Goal: Register for event/course

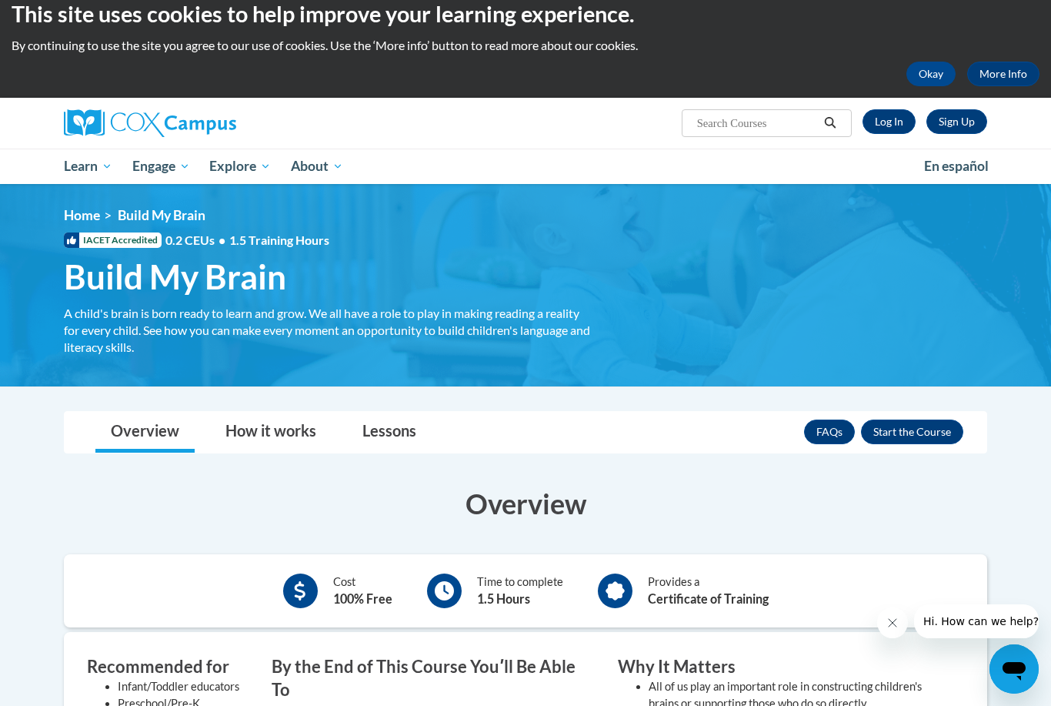
scroll to position [19, 0]
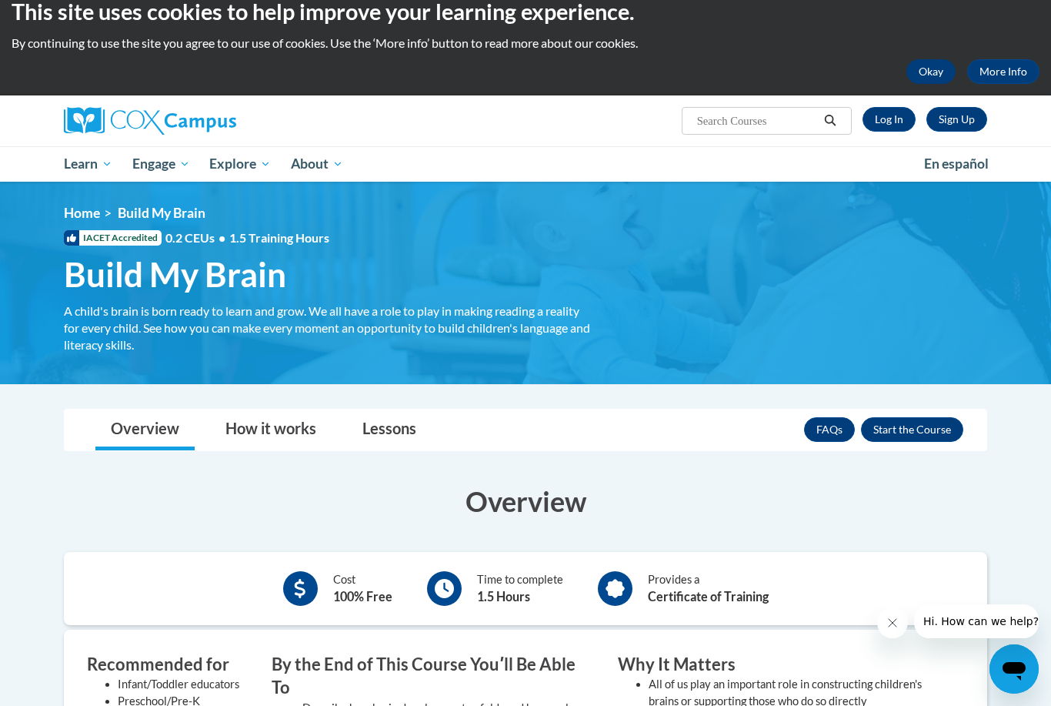
click at [937, 72] on button "Okay" at bounding box center [931, 71] width 49 height 25
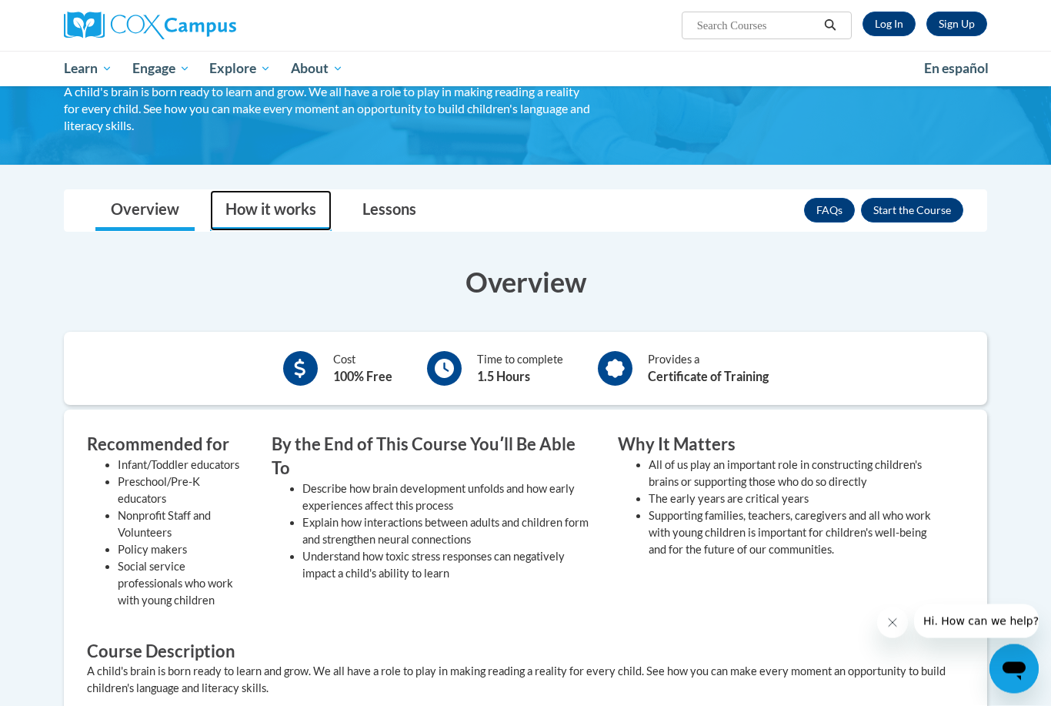
scroll to position [124, 0]
click at [308, 208] on link "How it works" at bounding box center [271, 210] width 122 height 41
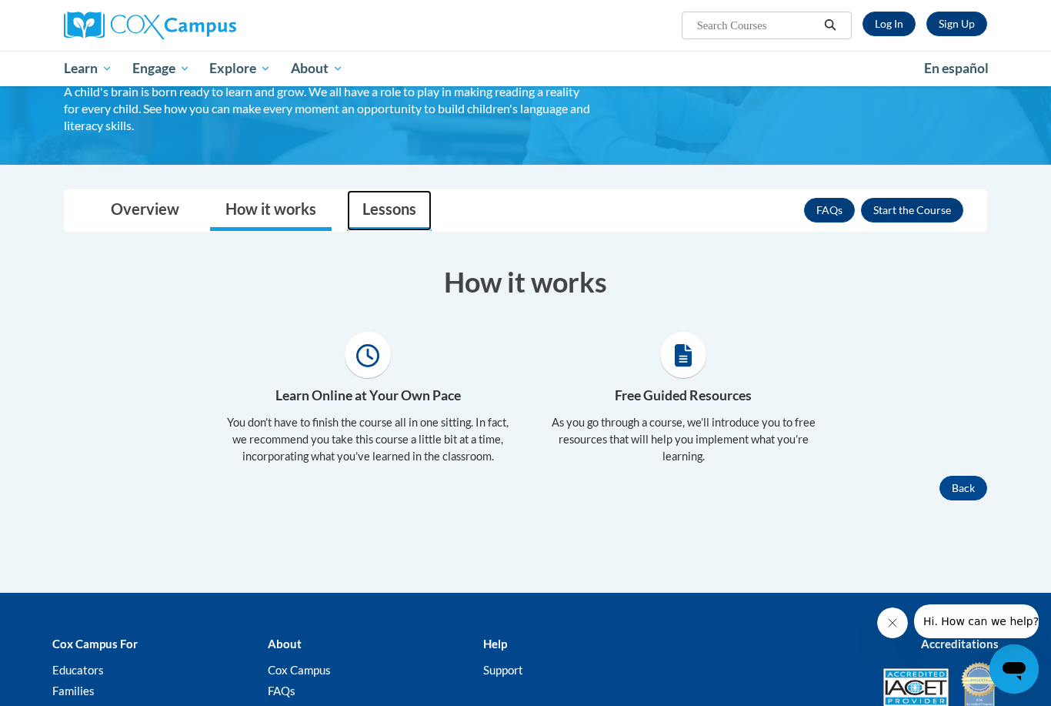
click at [385, 209] on link "Lessons" at bounding box center [389, 210] width 85 height 41
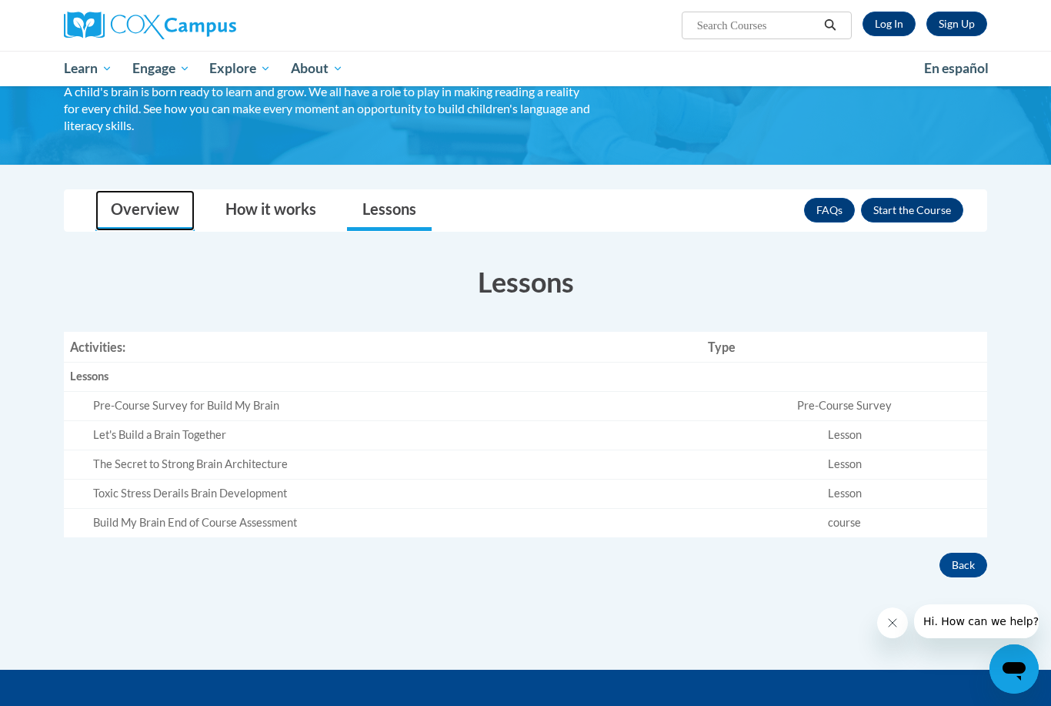
click at [128, 204] on link "Overview" at bounding box center [144, 210] width 99 height 41
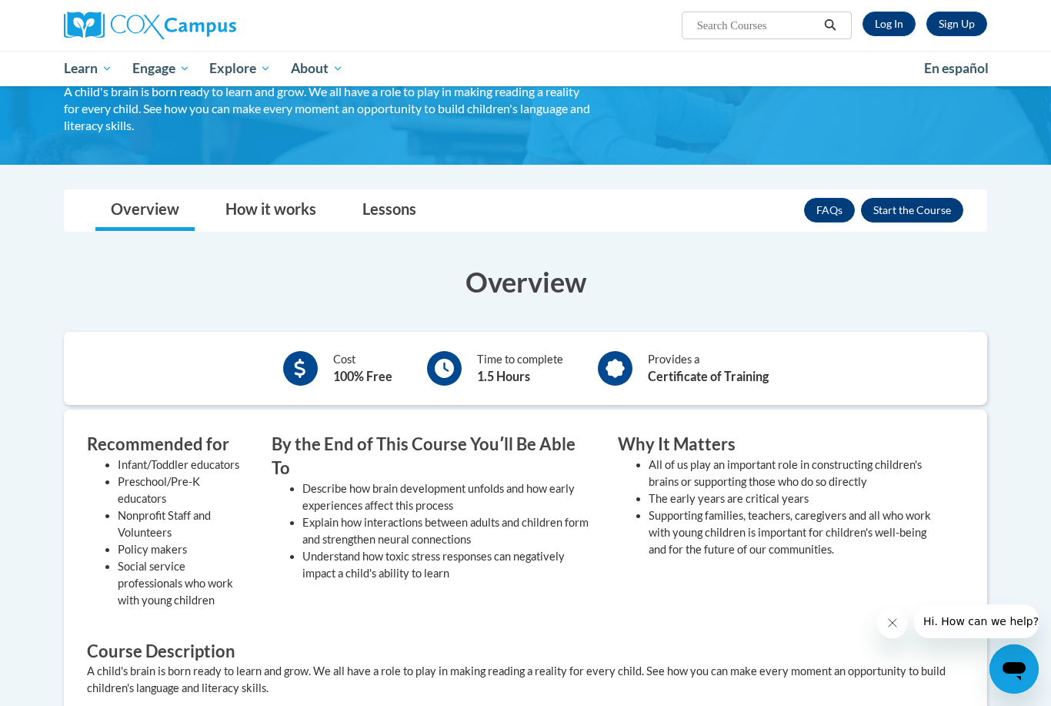
click at [907, 213] on button "Enroll" at bounding box center [912, 210] width 102 height 25
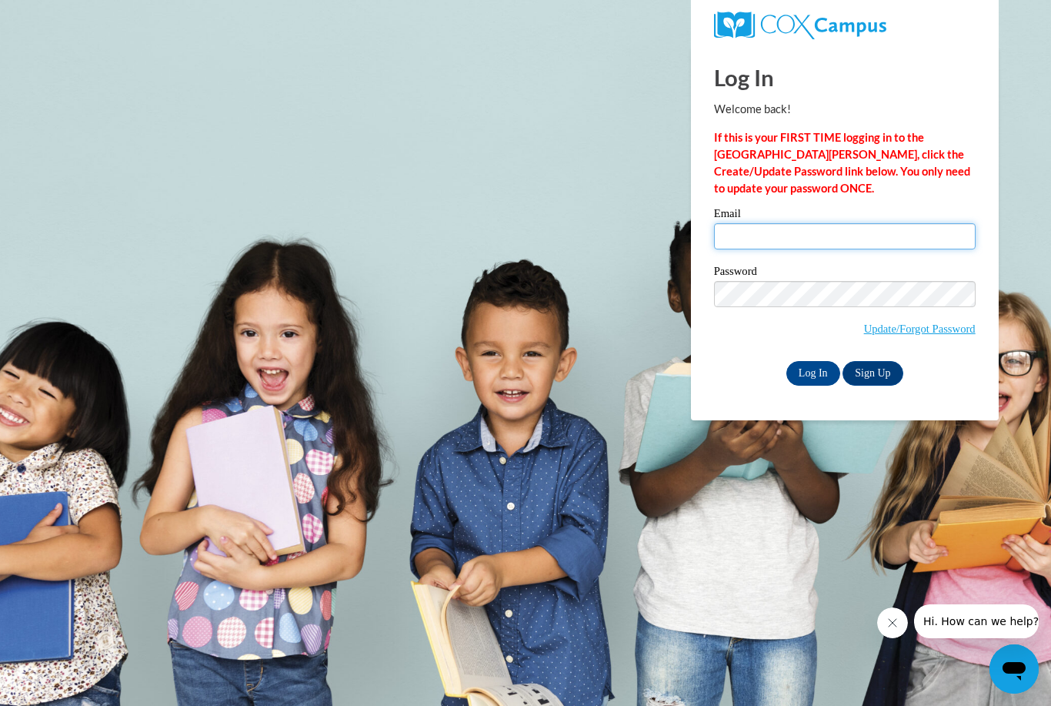
click at [853, 244] on input "Email" at bounding box center [845, 236] width 262 height 26
type input "z1978085@students.niu.edu"
click at [866, 379] on link "Sign Up" at bounding box center [873, 373] width 60 height 25
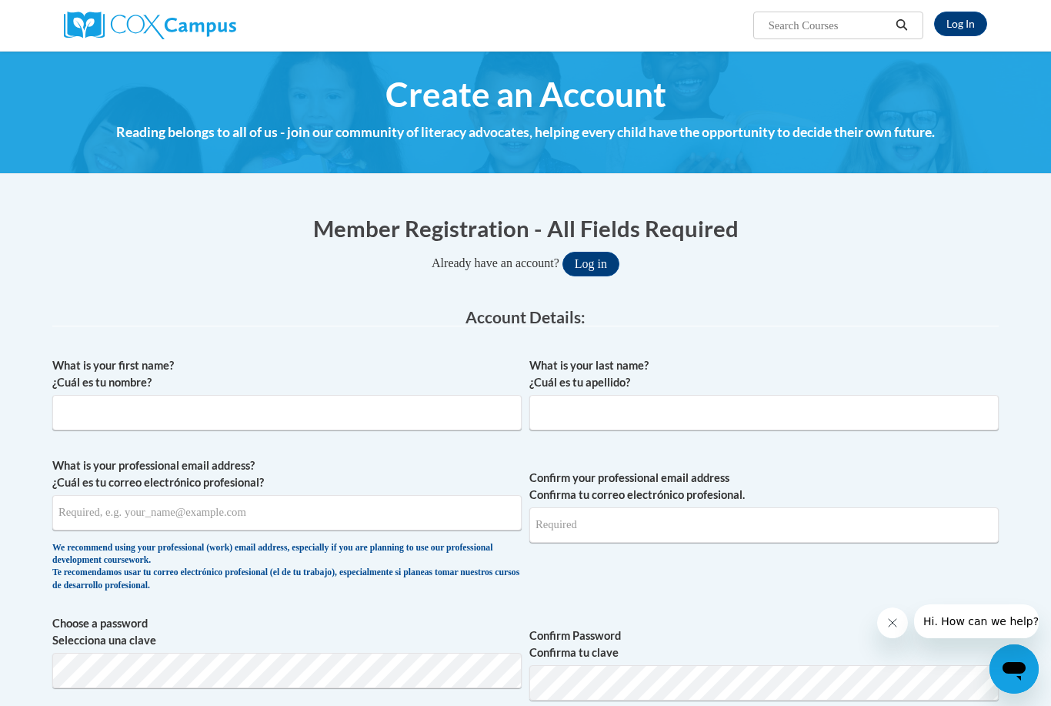
click at [412, 431] on div "What is your first name? ¿Cuál es tu nombre?" at bounding box center [286, 399] width 469 height 85
click at [404, 419] on input "What is your first name? ¿Cuál es tu nombre?" at bounding box center [286, 412] width 469 height 35
type input "Lillian"
type input "Trapp"
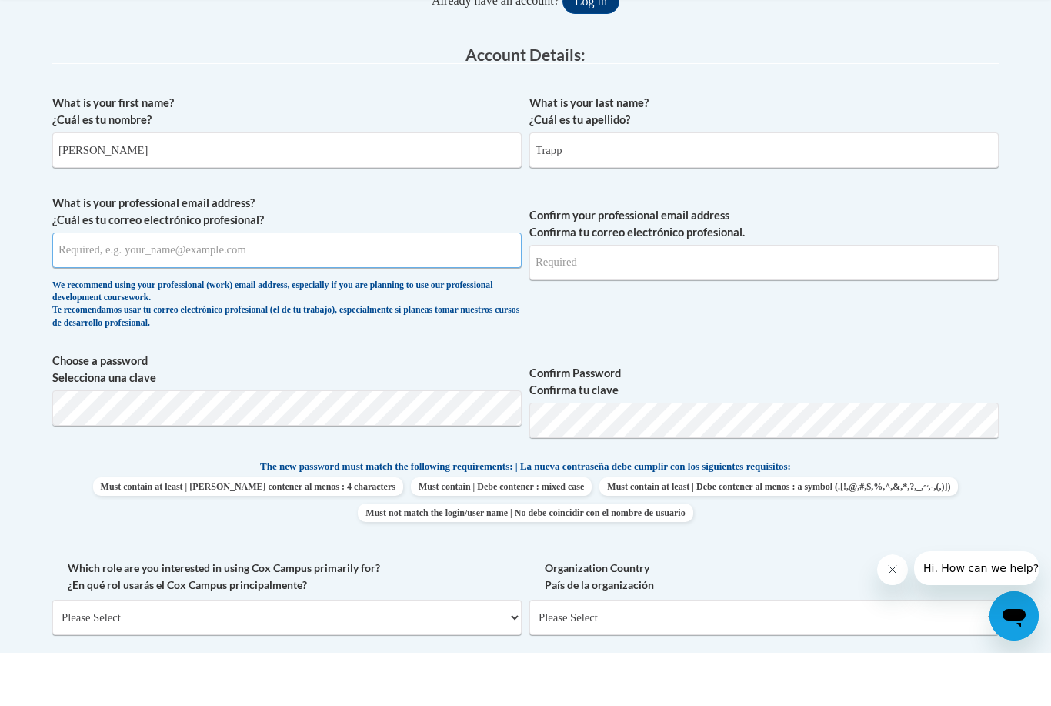
scroll to position [212, 0]
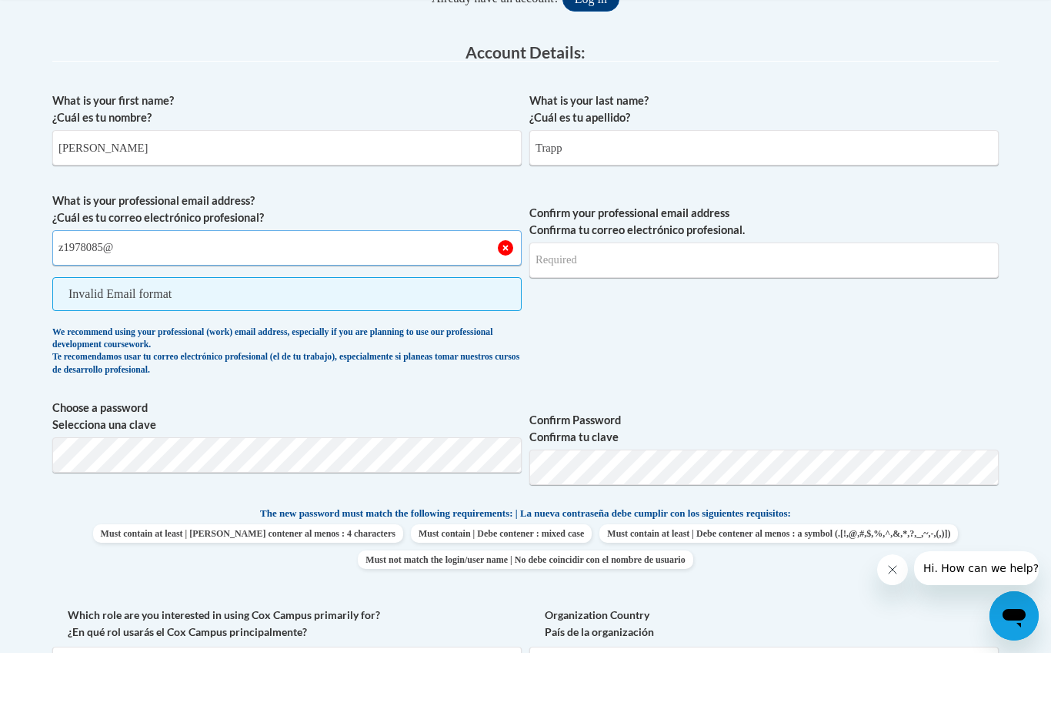
type input "z1978085@s"
type input "z1978085@students.niu.edu"
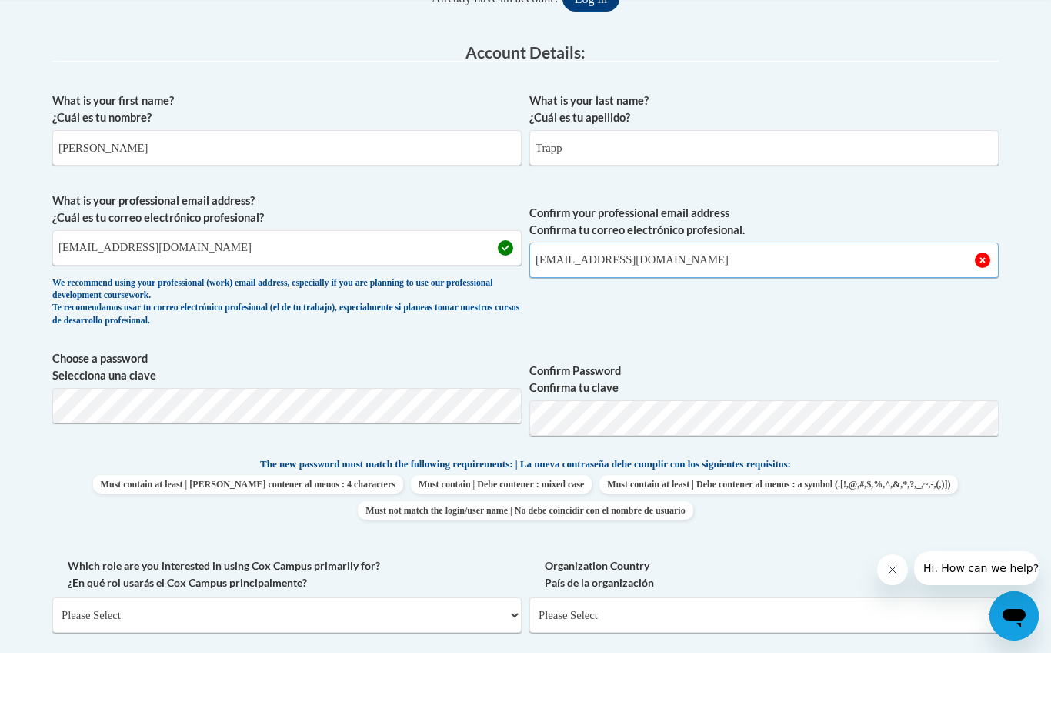
type input "z1978085@students.niu.edu"
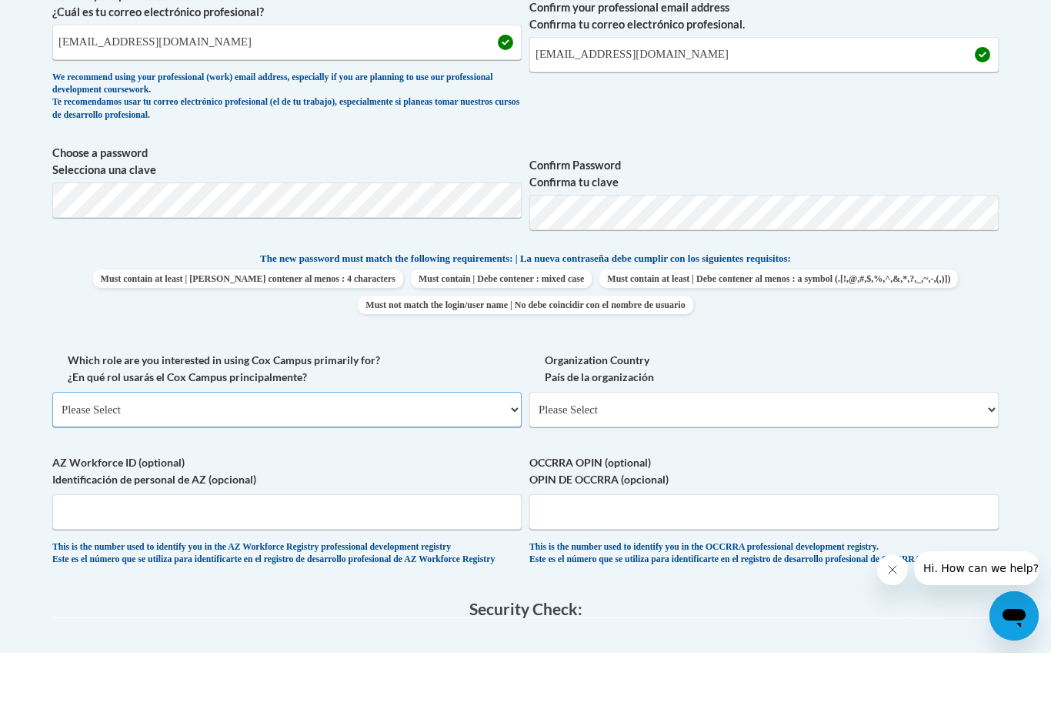
scroll to position [470, 0]
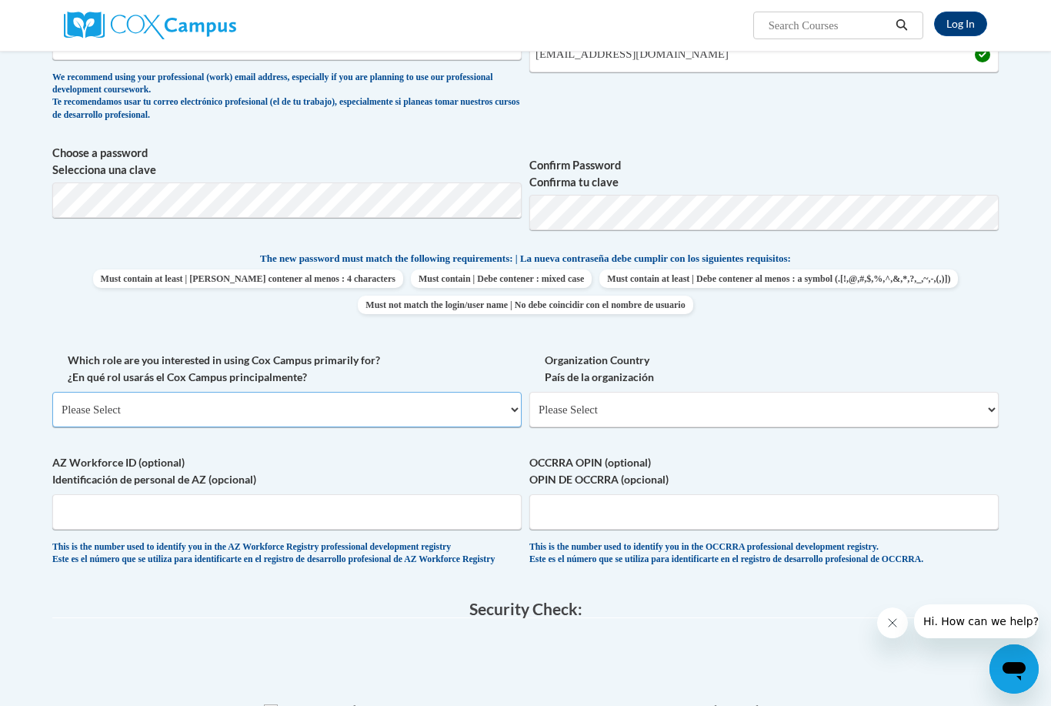
select select "5a18ea06-2b54-4451-96f2-d152daf9eac5"
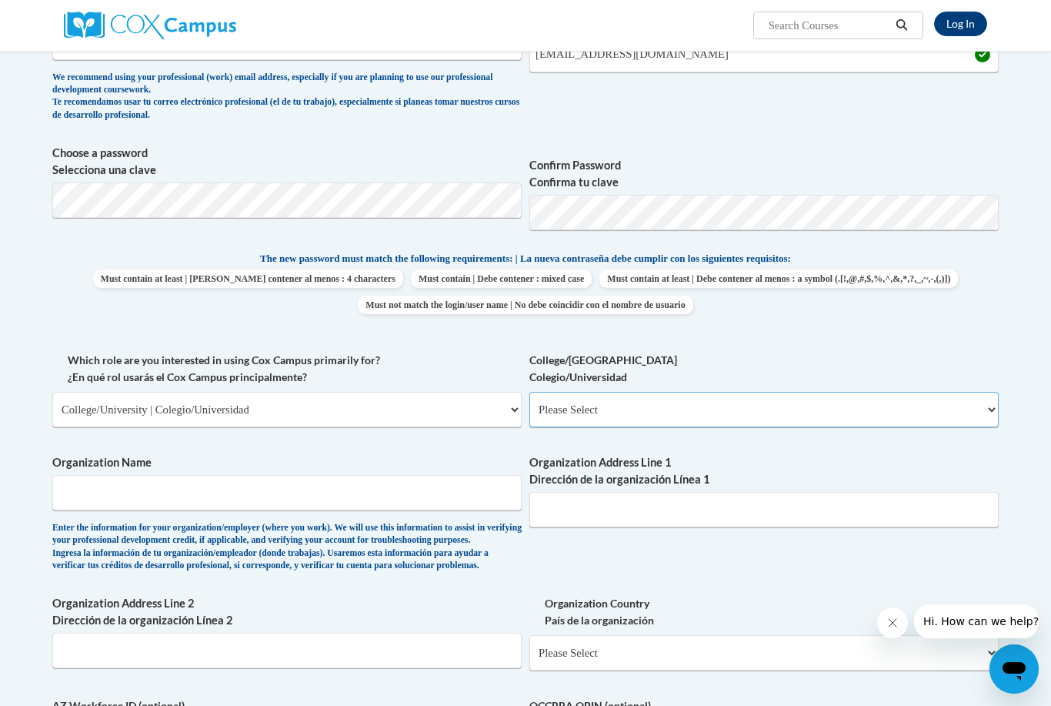
select select "99b32b07-cffc-426c-8bf6-0cd77760d84b"
click at [389, 486] on input "Organization Name" at bounding box center [286, 492] width 469 height 35
type input "N"
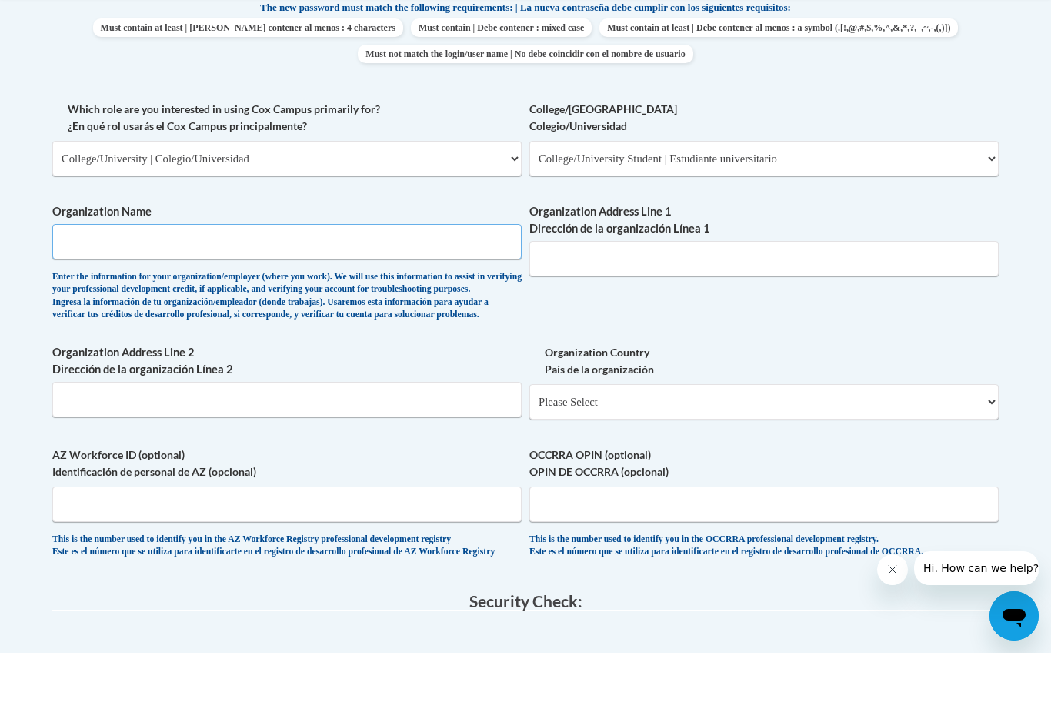
scroll to position [676, 0]
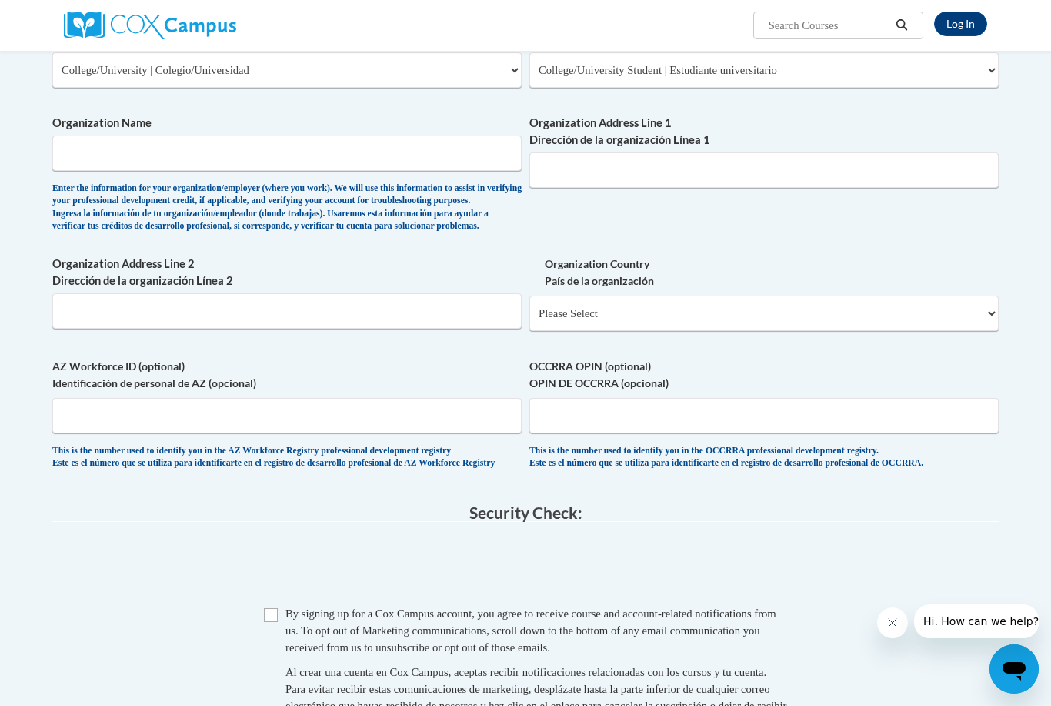
scroll to position [814, 0]
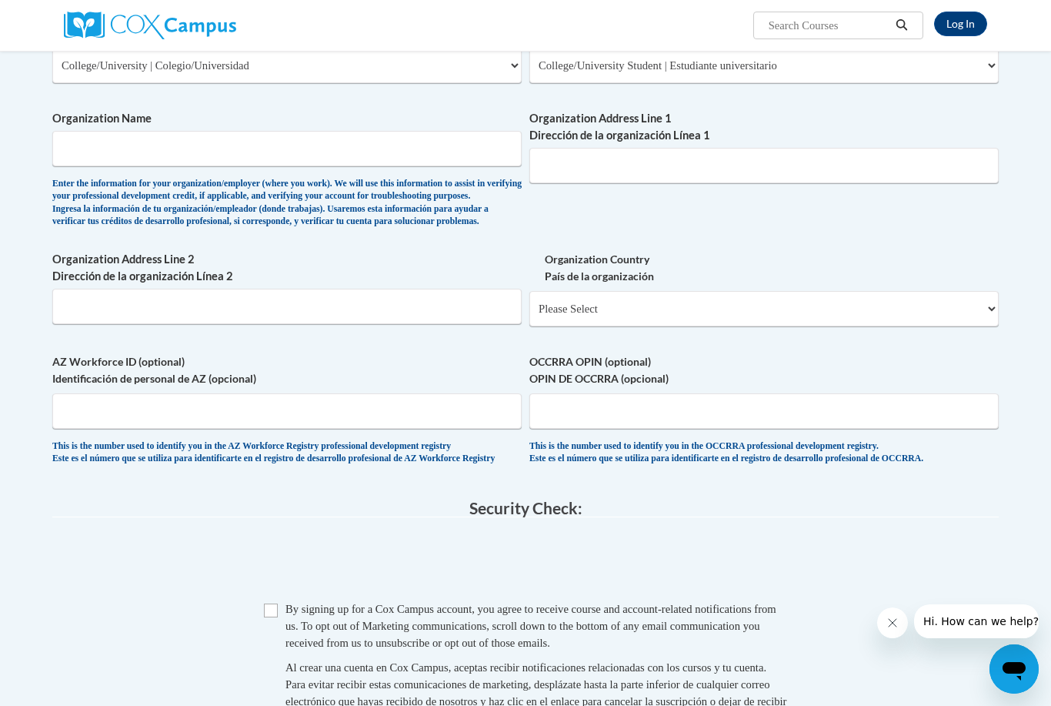
click at [267, 603] on input "Checkbox" at bounding box center [271, 610] width 14 height 14
checkbox input "true"
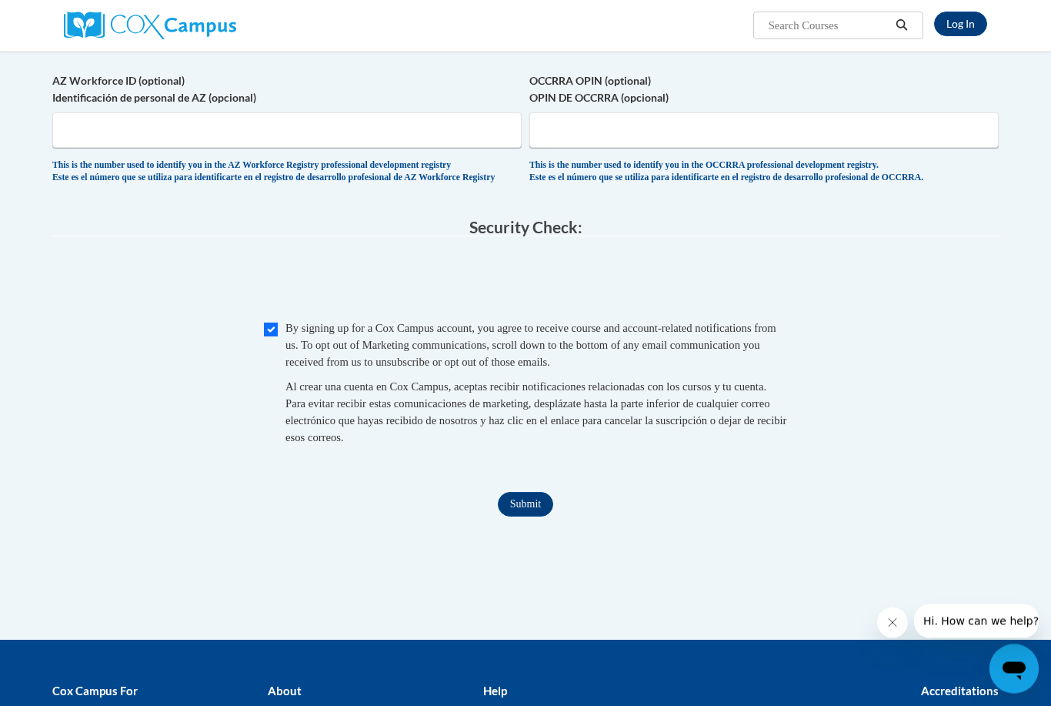
scroll to position [1095, 0]
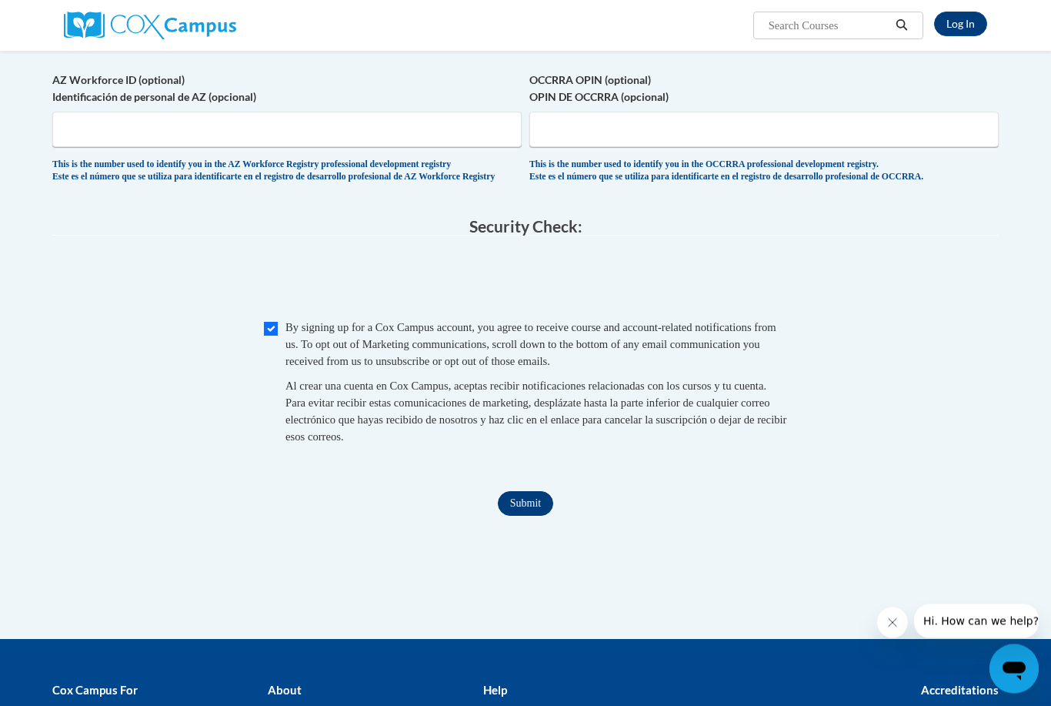
click at [529, 492] on input "Submit" at bounding box center [525, 504] width 55 height 25
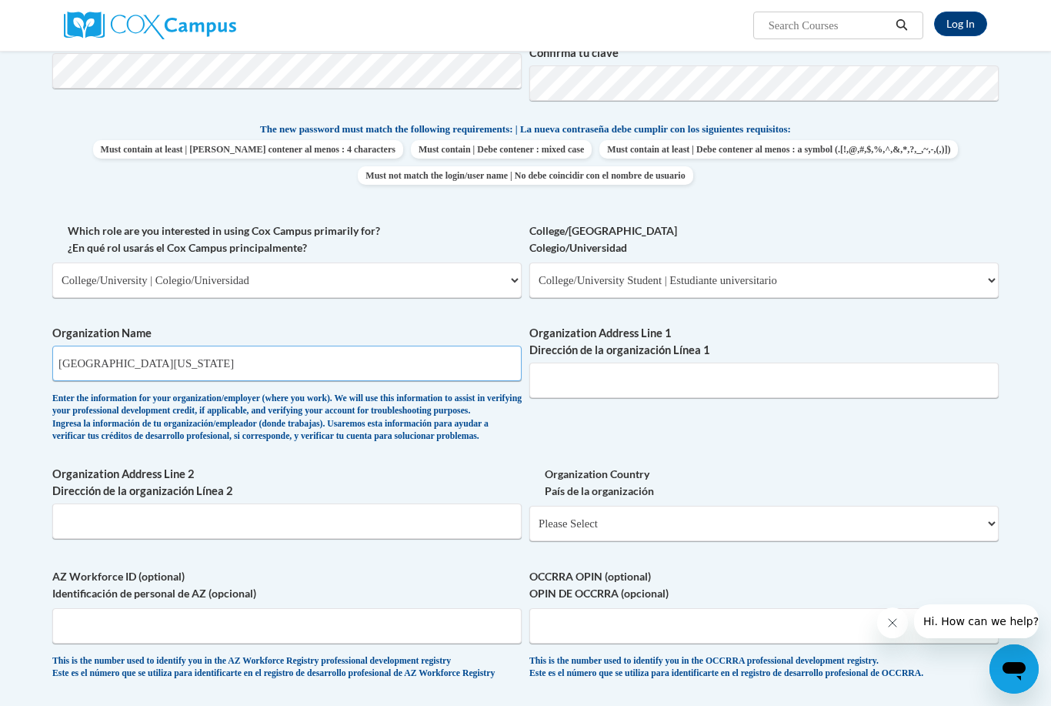
type input "Northern Illinois University"
click at [696, 369] on input "Organization Address Line 1 Dirección de la organización Línea 1" at bounding box center [763, 379] width 469 height 35
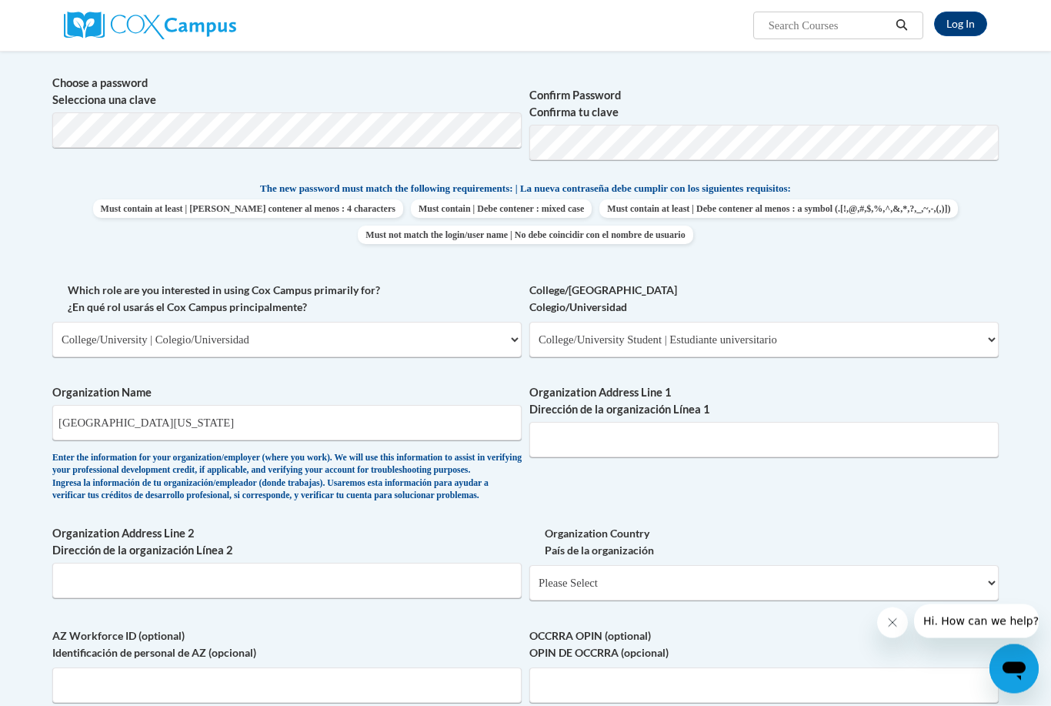
scroll to position [542, 0]
click at [954, 423] on input "Organization Address Line 1 Dirección de la organización Línea 1" at bounding box center [763, 437] width 469 height 35
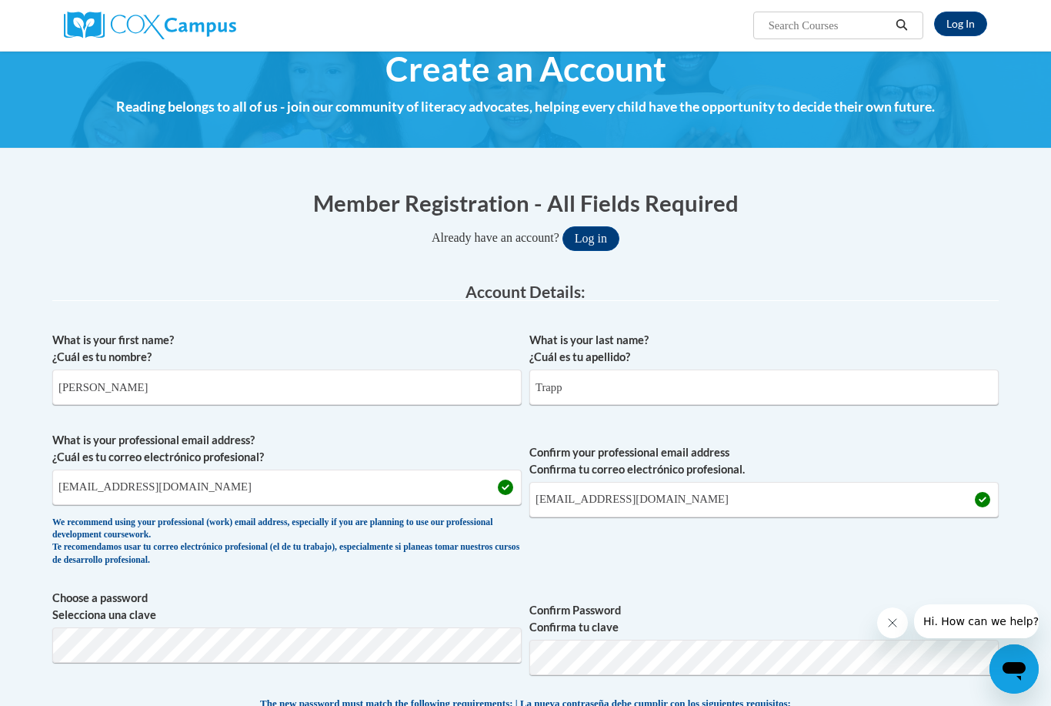
scroll to position [588, 0]
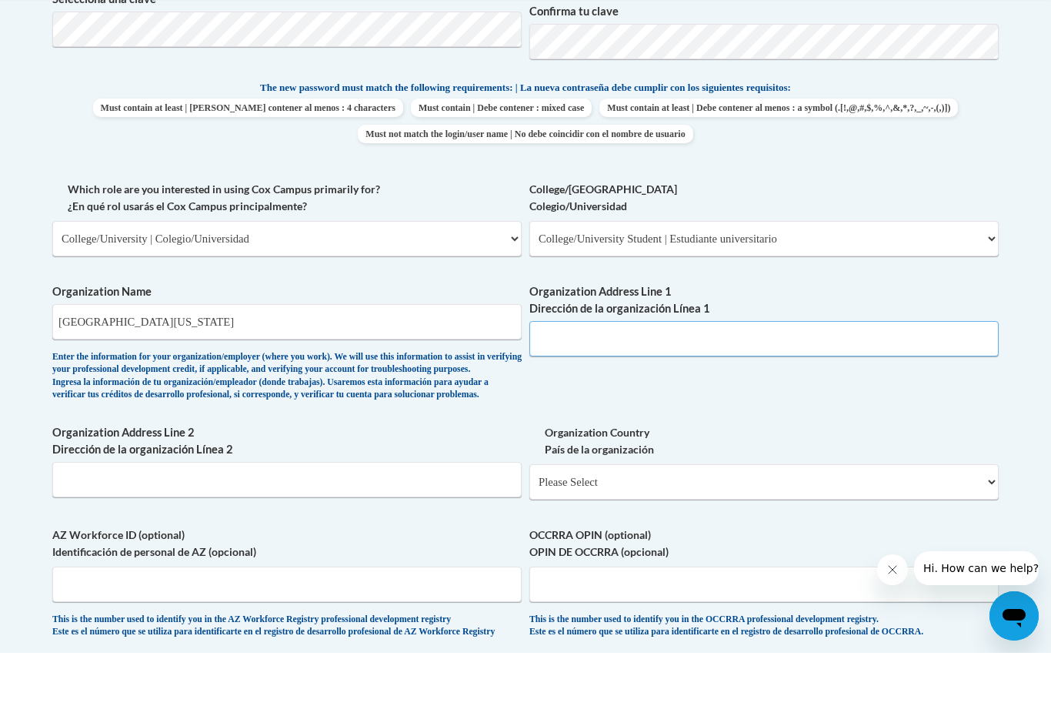
paste input "231 N Annie Glidden Rd, DeKalb, IL 60115"
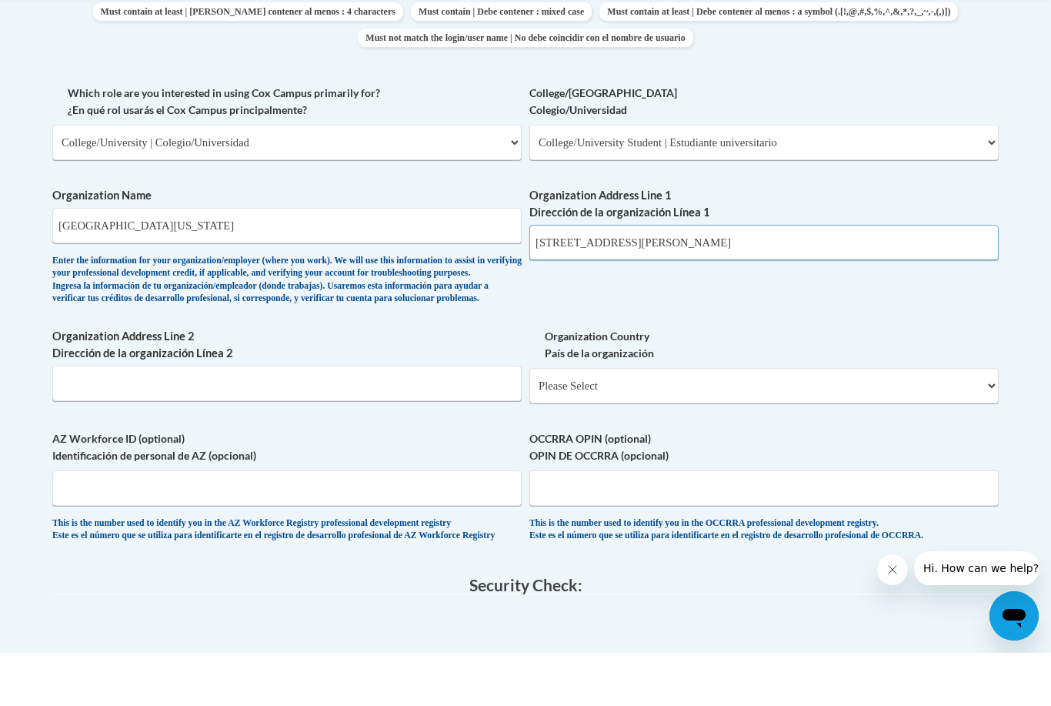
scroll to position [687, 0]
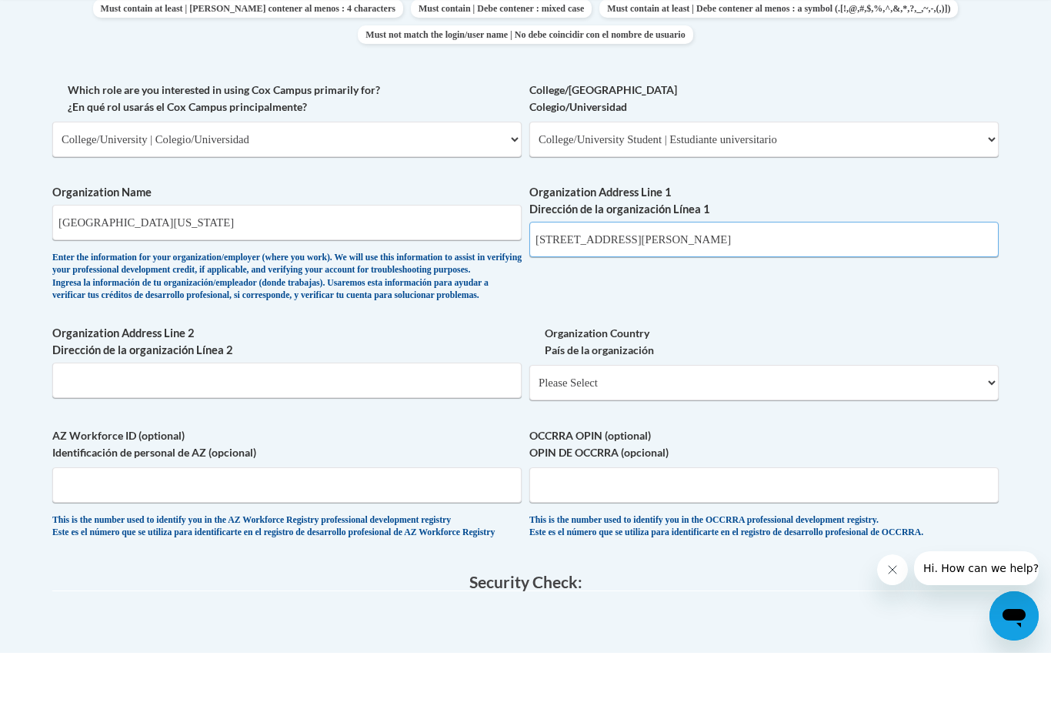
type input "231 N Annie Glidden Rd, DeKalb, IL 60115"
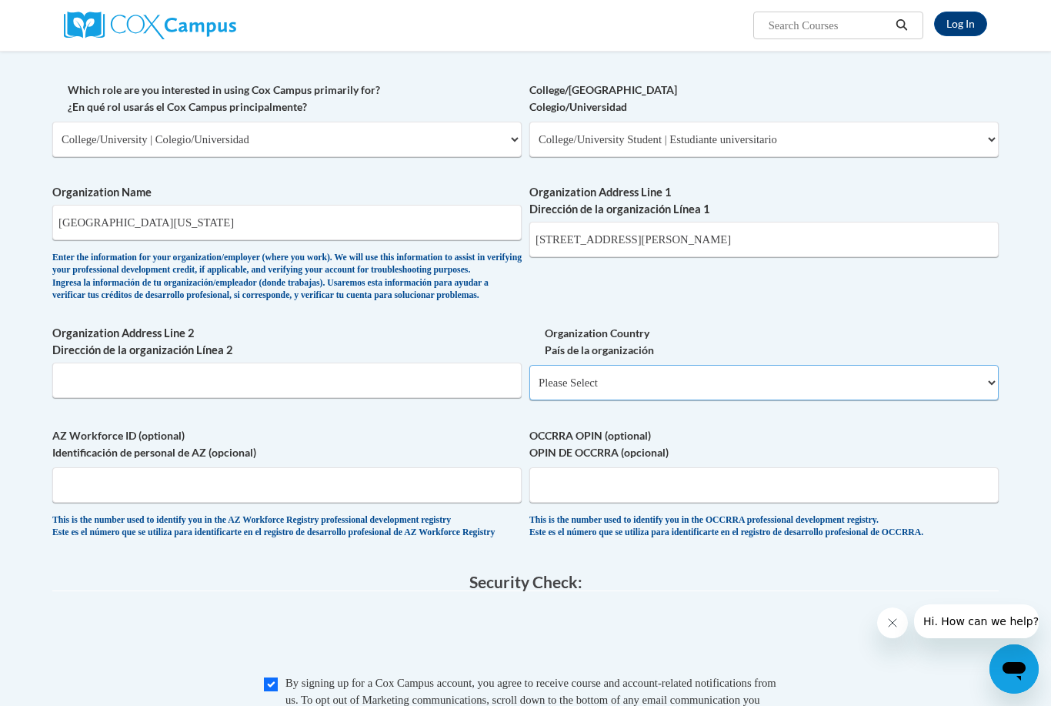
select select "ad49bcad-a171-4b2e-b99c-48b446064914"
select select
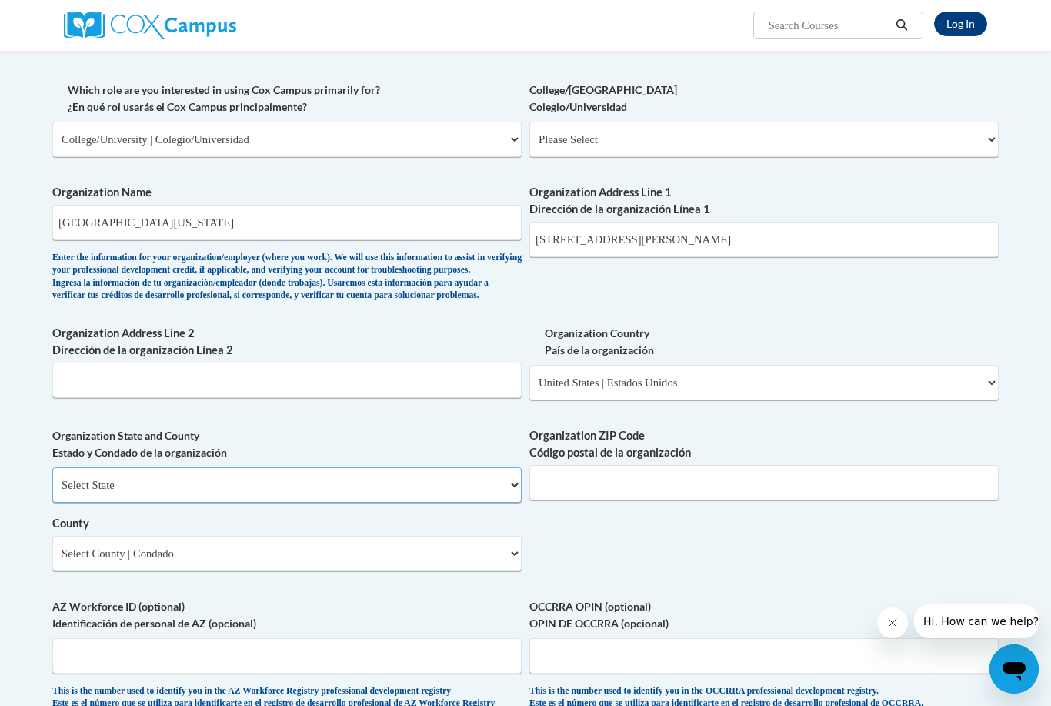
select select "Illinois"
select select "DeKalb"
click at [622, 474] on input "Organization ZIP Code Código postal de la organización" at bounding box center [763, 482] width 469 height 35
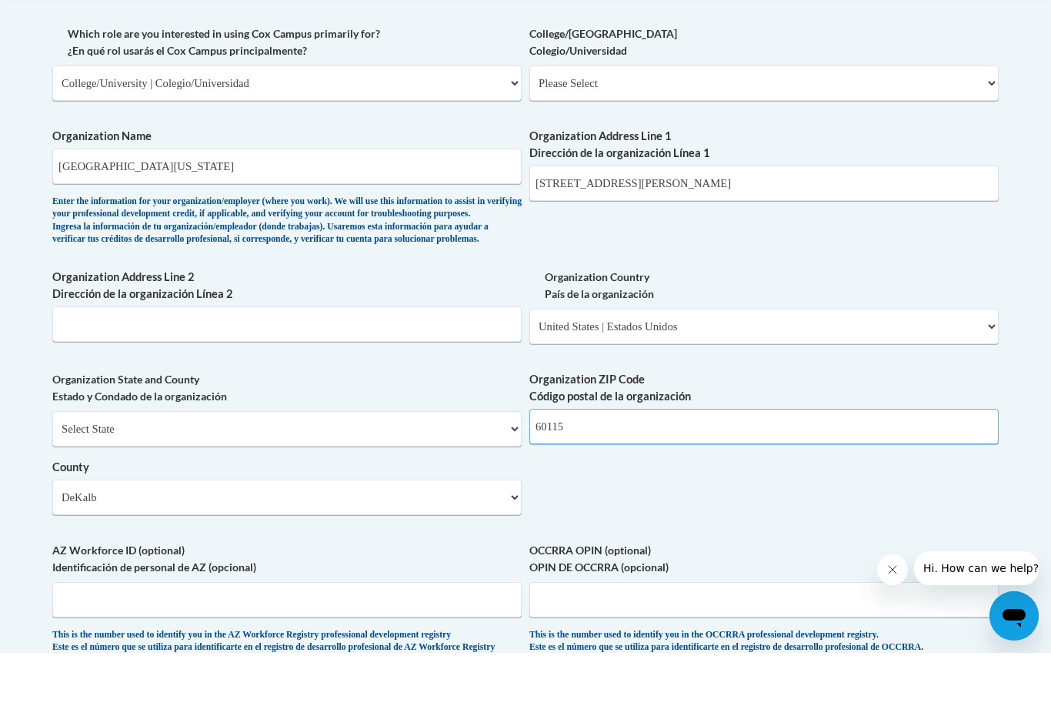
scroll to position [839, 0]
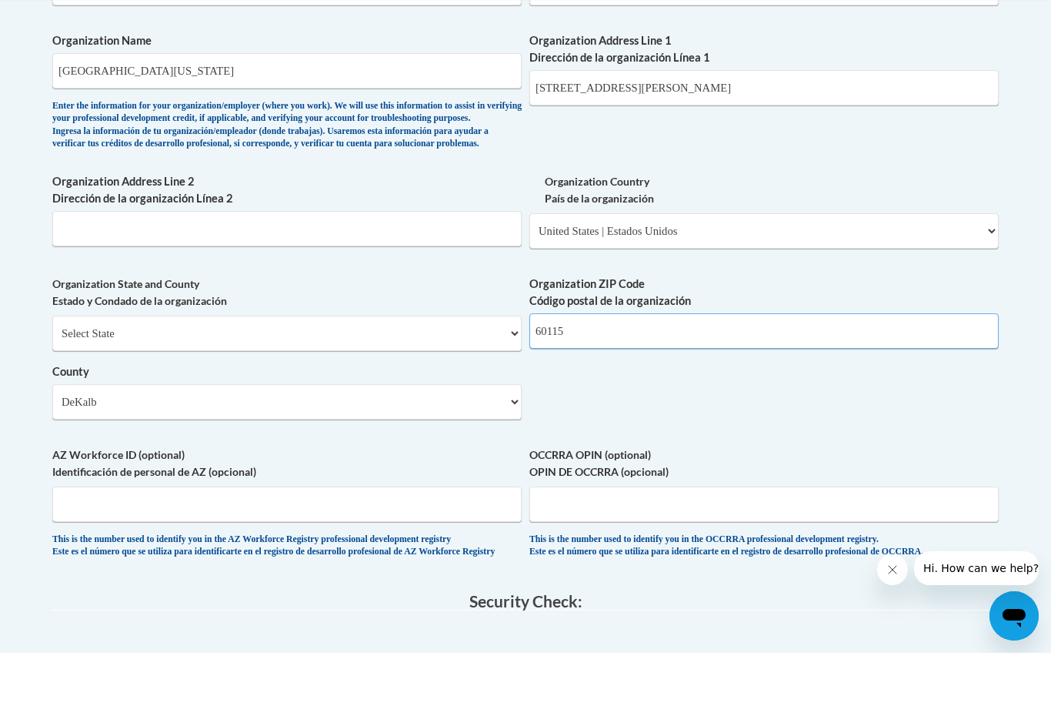
type input "60115"
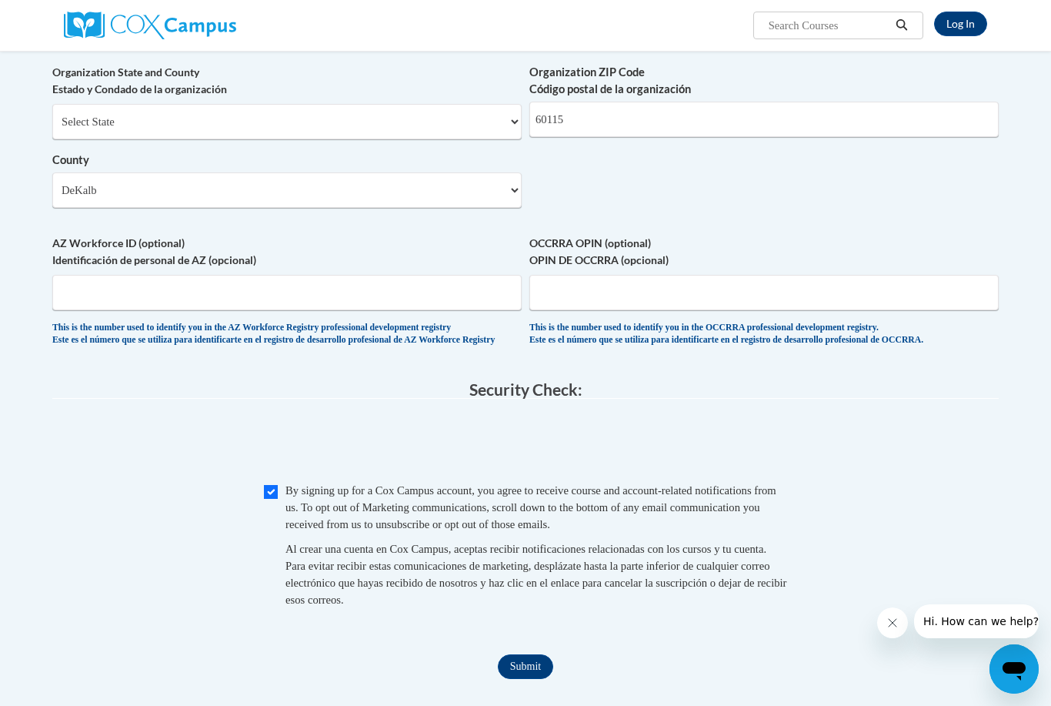
scroll to position [1183, 0]
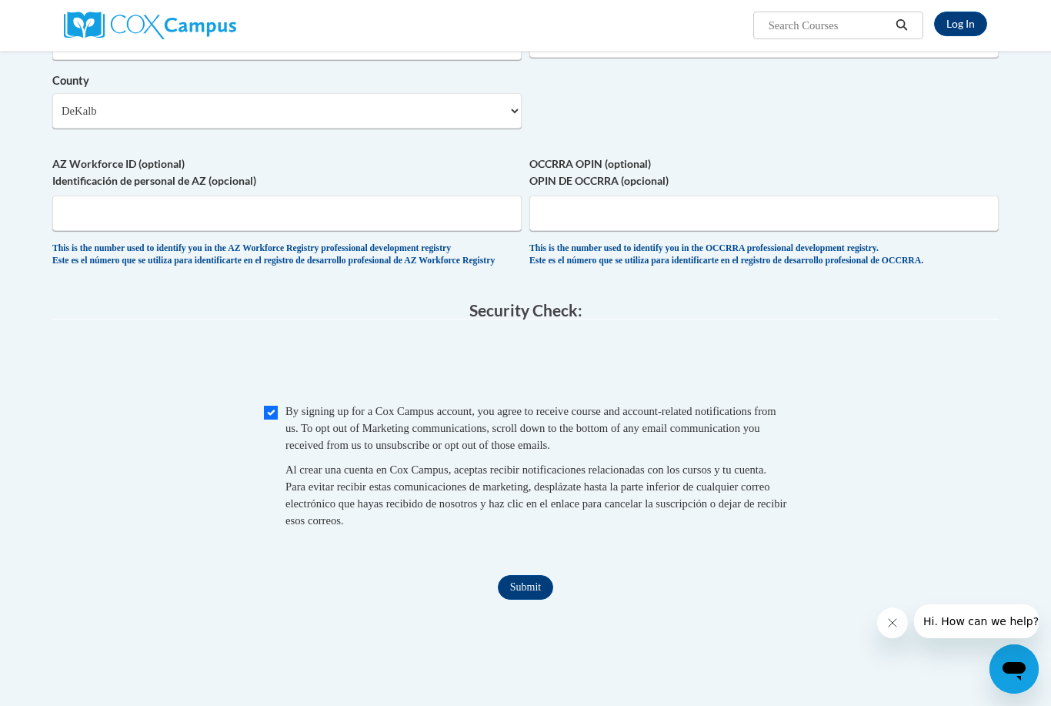
click at [521, 575] on input "Submit" at bounding box center [525, 587] width 55 height 25
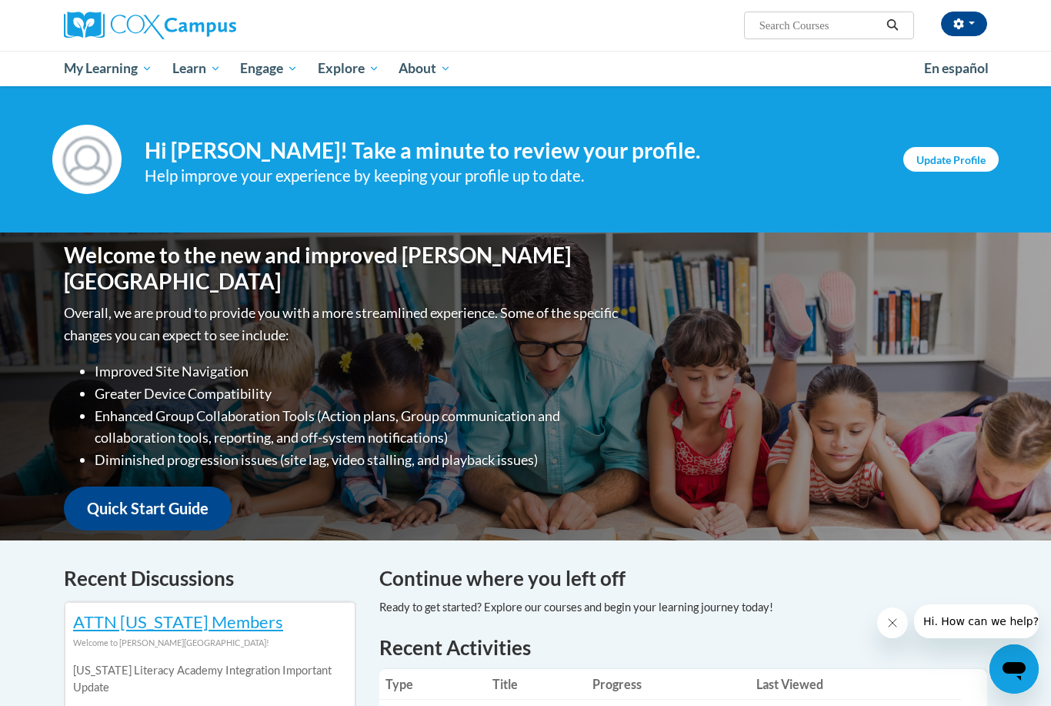
click at [964, 162] on link "Update Profile" at bounding box center [950, 159] width 95 height 25
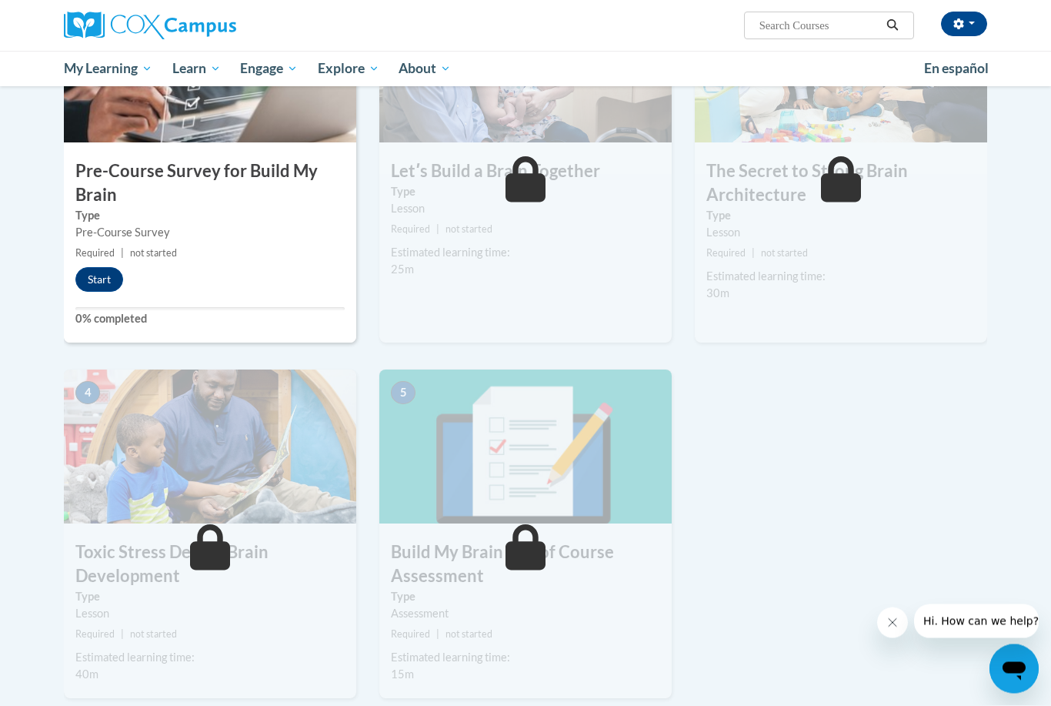
scroll to position [414, 0]
click at [102, 270] on button "Start" at bounding box center [99, 278] width 48 height 25
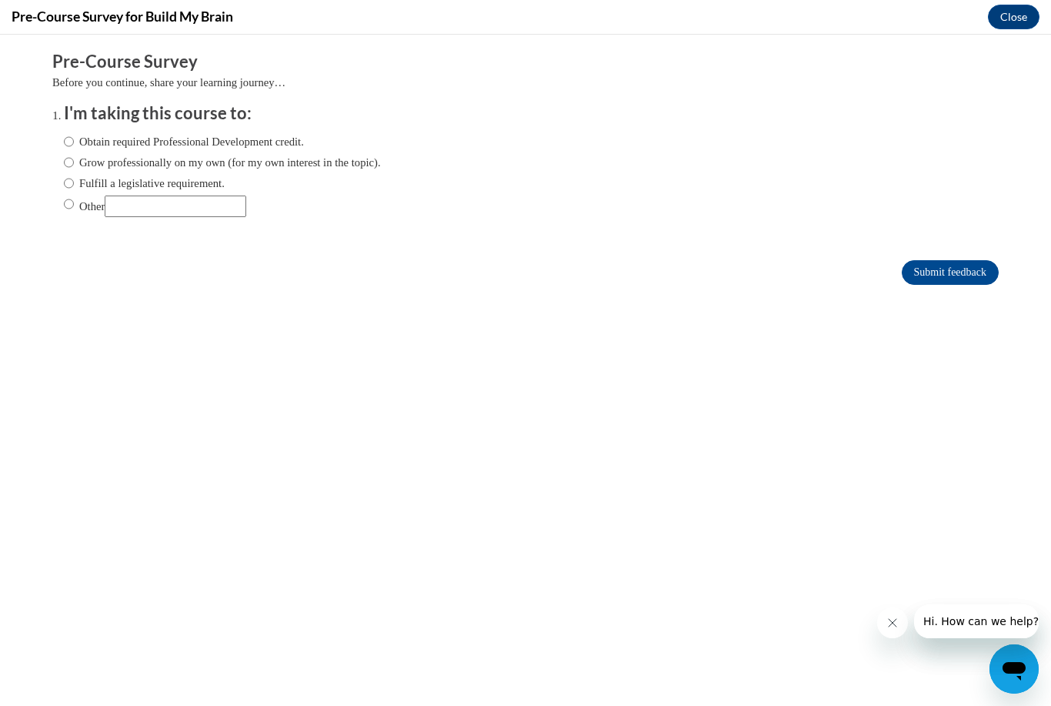
scroll to position [0, 0]
click at [56, 207] on ol "I'm taking this course to: Obtain required Professional Development credit. Gro…" at bounding box center [525, 171] width 947 height 139
click at [73, 209] on input "Other" at bounding box center [69, 203] width 10 height 17
radio input "true"
click at [134, 205] on input "Other" at bounding box center [176, 206] width 142 height 22
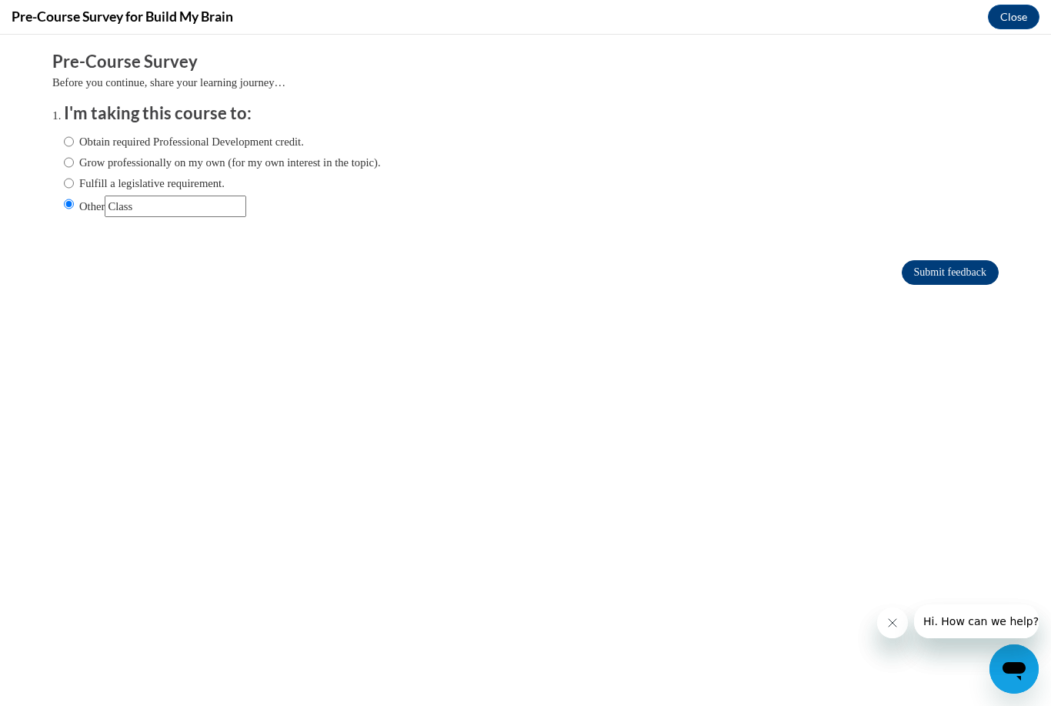
type input "Class"
click at [973, 269] on input "Submit feedback" at bounding box center [950, 272] width 97 height 25
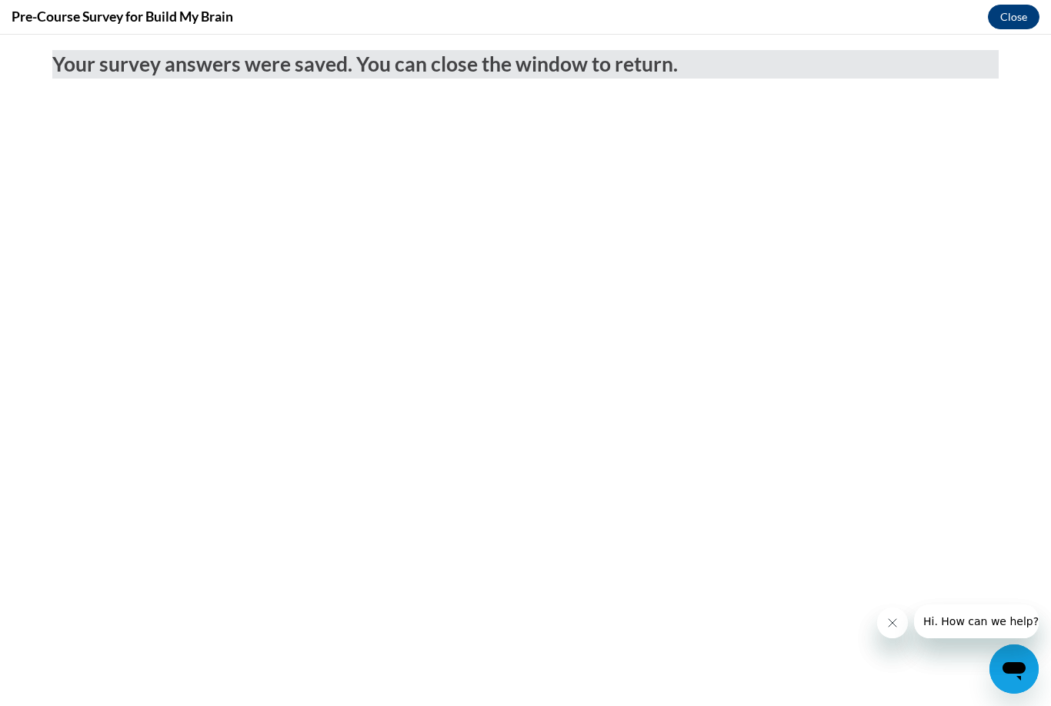
click at [1032, 10] on button "Close" at bounding box center [1014, 17] width 52 height 25
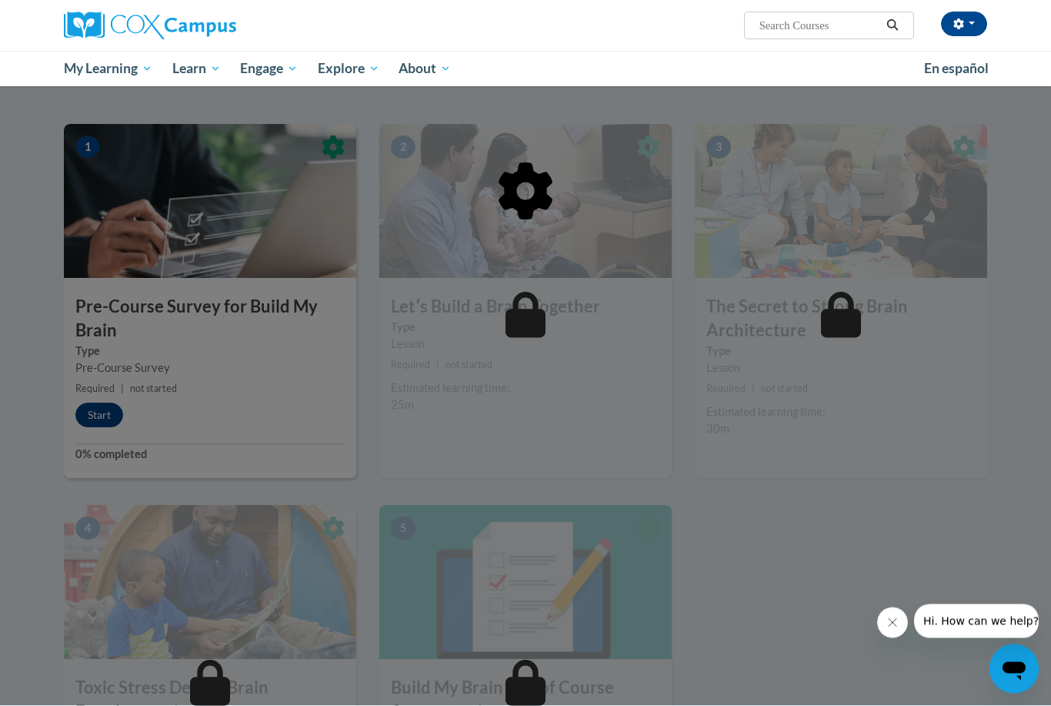
scroll to position [271, 0]
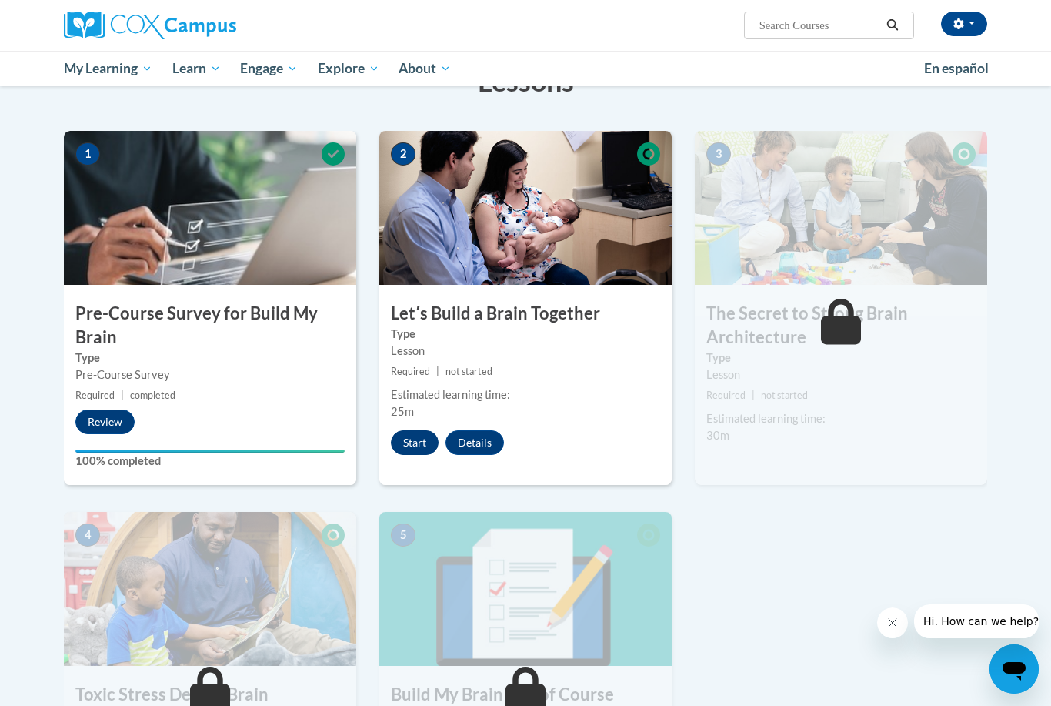
click at [409, 443] on button "Start" at bounding box center [415, 442] width 48 height 25
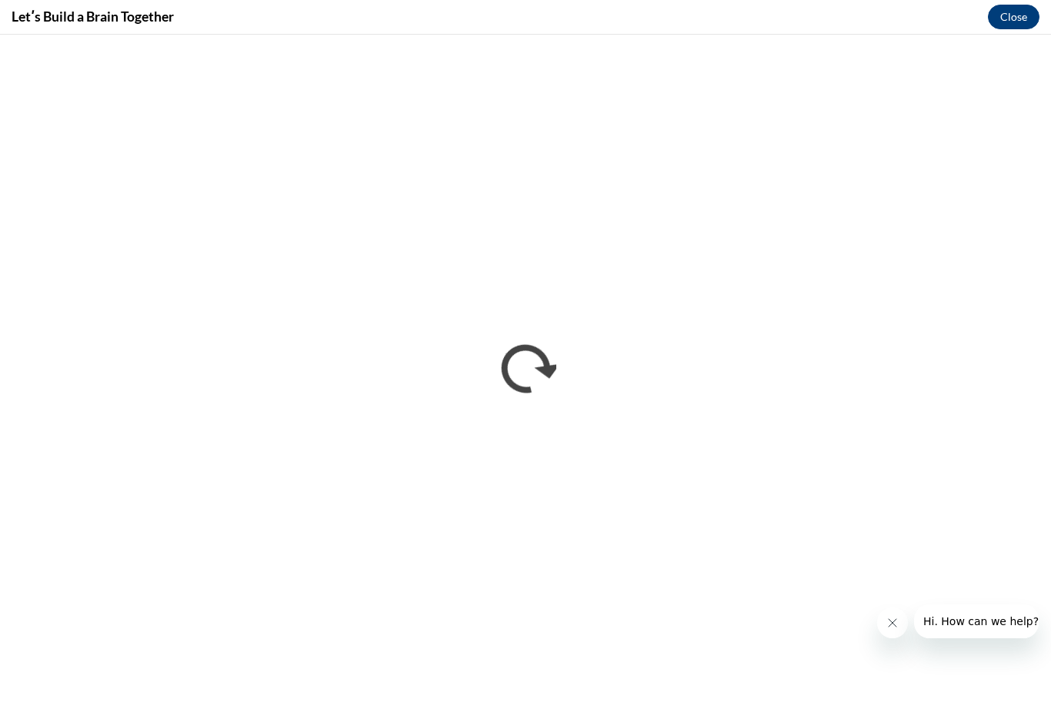
click at [1018, 18] on button "Close" at bounding box center [1014, 17] width 52 height 25
click at [1019, 11] on button "Close" at bounding box center [1014, 17] width 52 height 25
click at [1004, 18] on button "Close" at bounding box center [1014, 17] width 52 height 25
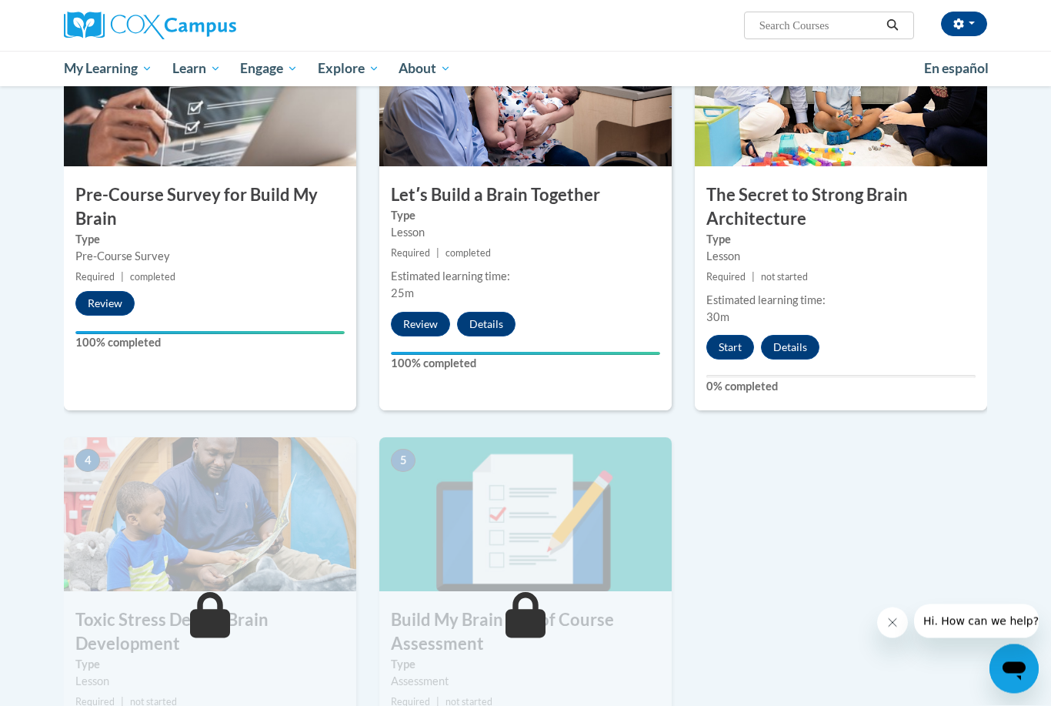
scroll to position [389, 0]
click at [727, 339] on button "Start" at bounding box center [730, 347] width 48 height 25
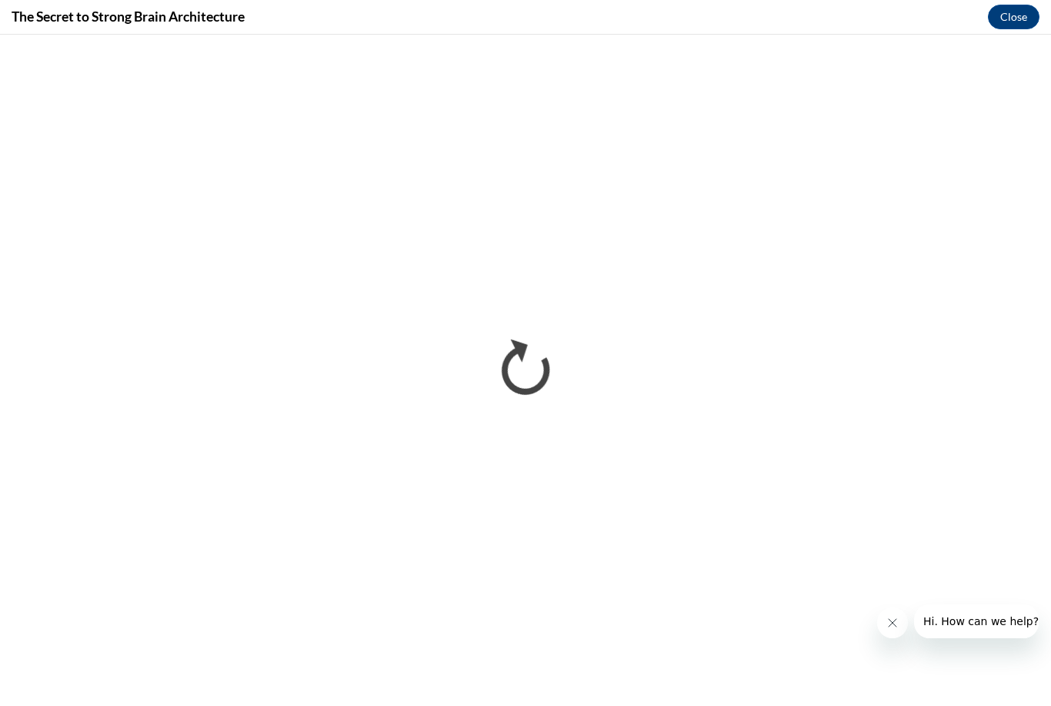
scroll to position [0, 0]
